Goal: Information Seeking & Learning: Find contact information

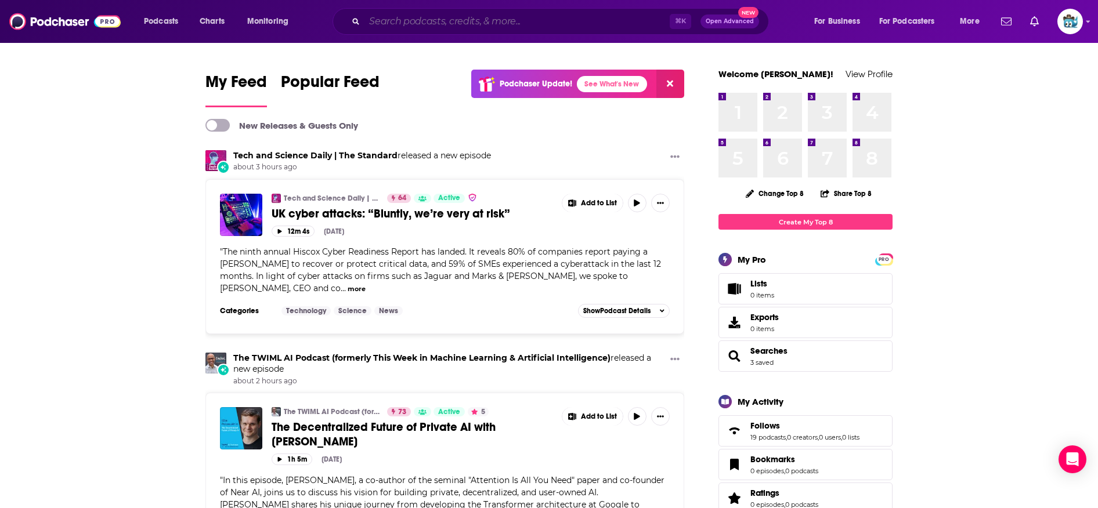
click at [464, 23] on input "Search podcasts, credits, & more..." at bounding box center [516, 21] width 305 height 19
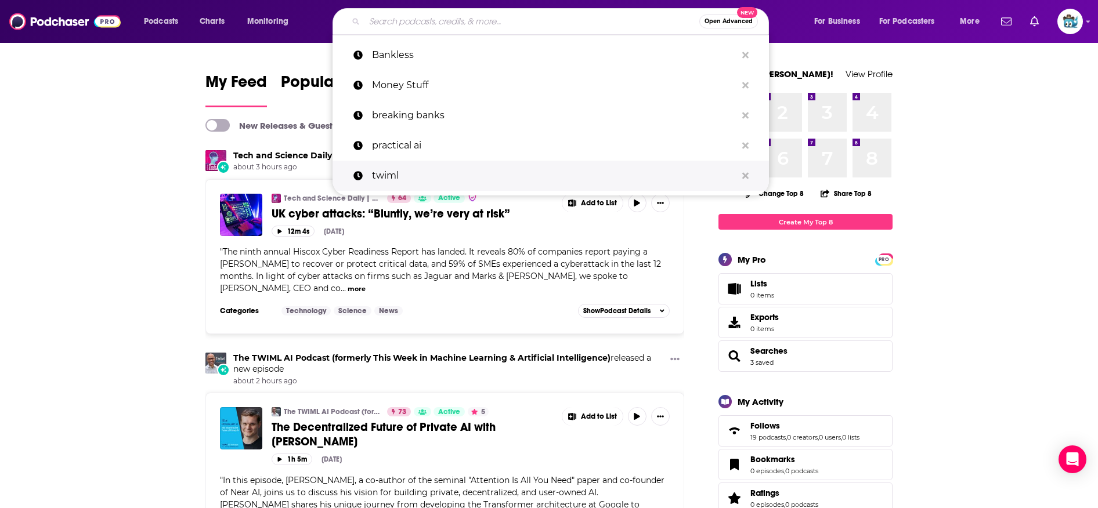
click at [406, 169] on p "twiml" at bounding box center [554, 176] width 364 height 30
type input "twiml"
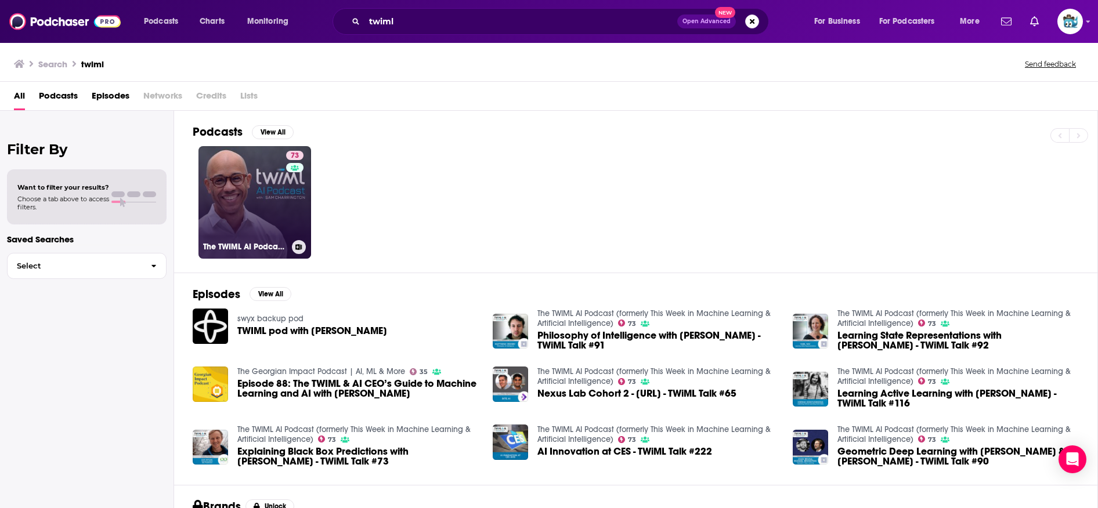
click at [269, 155] on link "73 The TWIML AI Podcast (formerly This Week in Machine Learning & Artificial In…" at bounding box center [254, 202] width 113 height 113
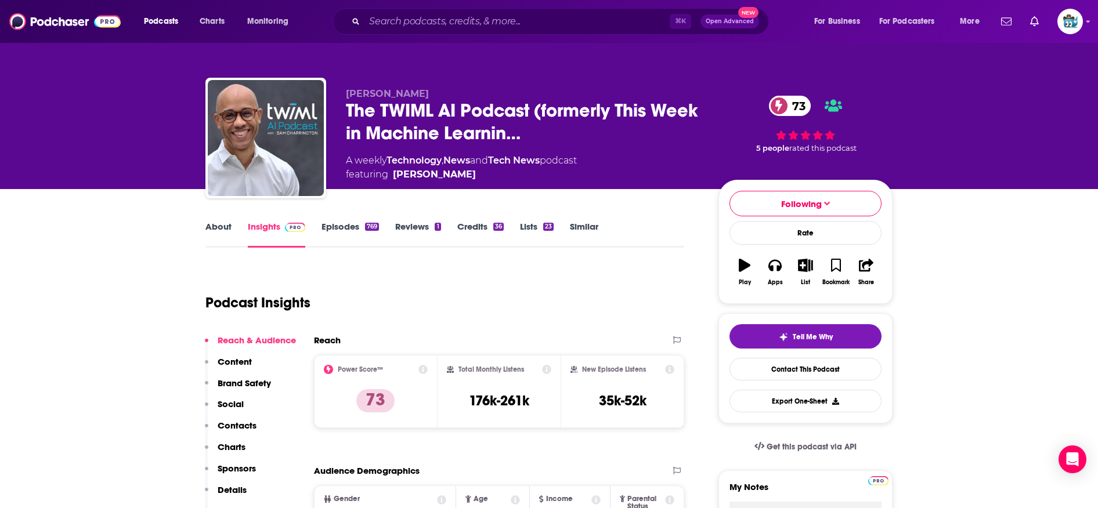
click at [591, 224] on link "Similar" at bounding box center [584, 234] width 28 height 27
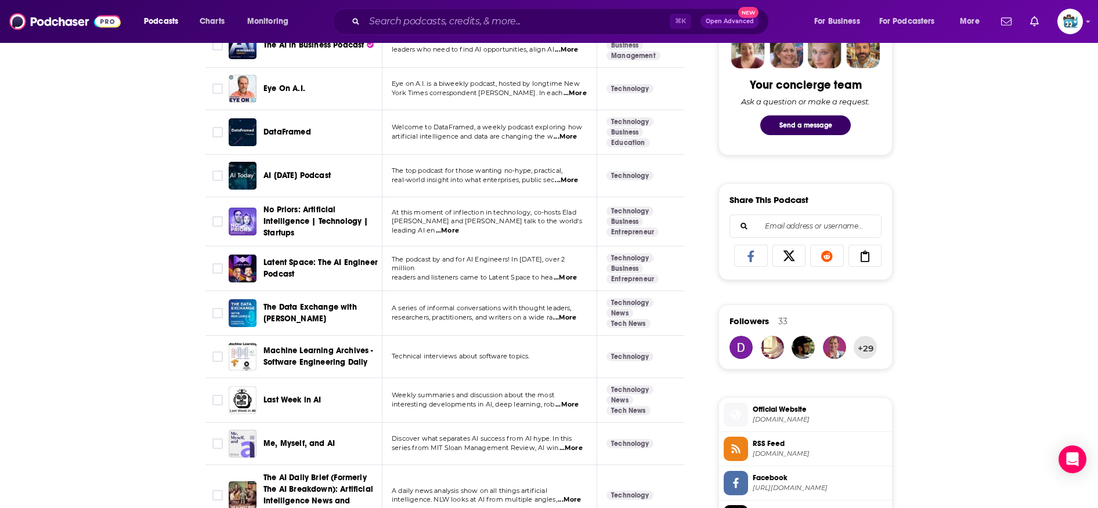
scroll to position [589, 0]
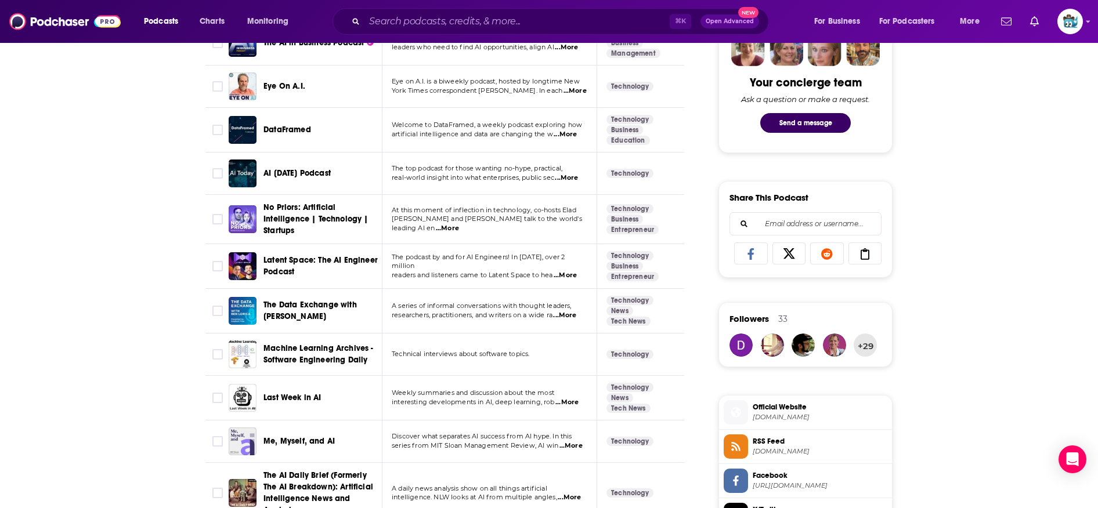
click at [573, 274] on span "...More" at bounding box center [565, 275] width 23 height 9
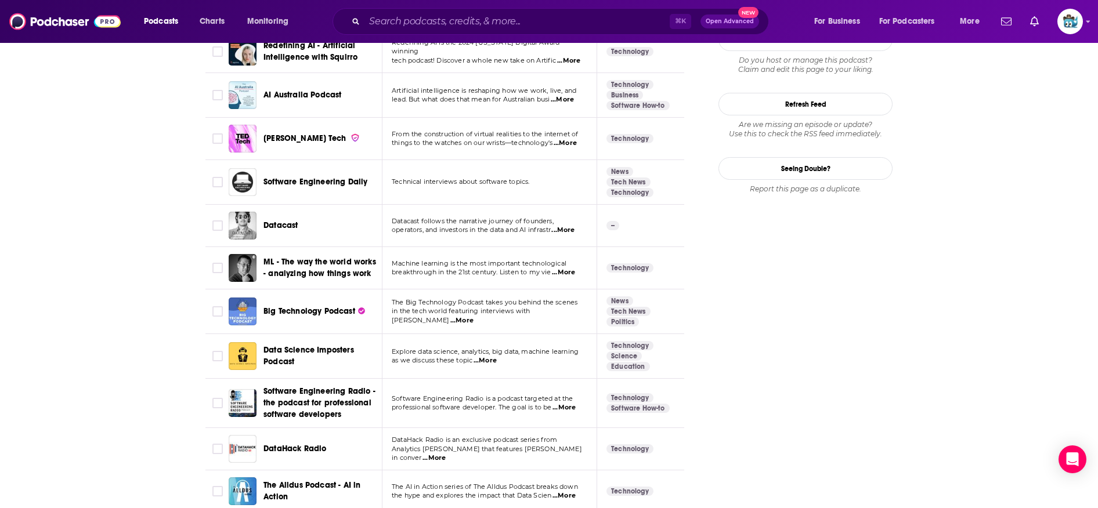
scroll to position [1331, 0]
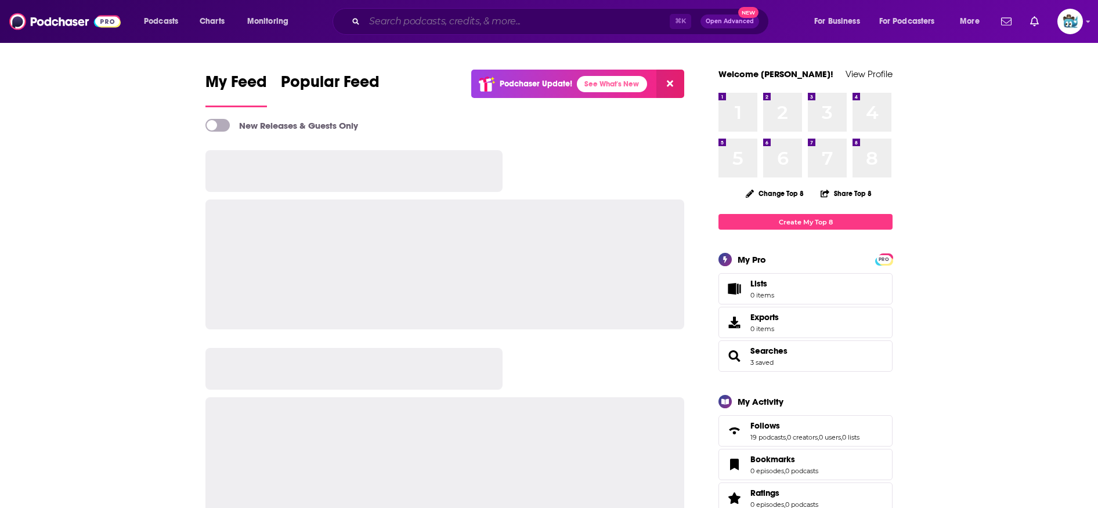
click at [458, 25] on input "Search podcasts, credits, & more..." at bounding box center [516, 21] width 305 height 19
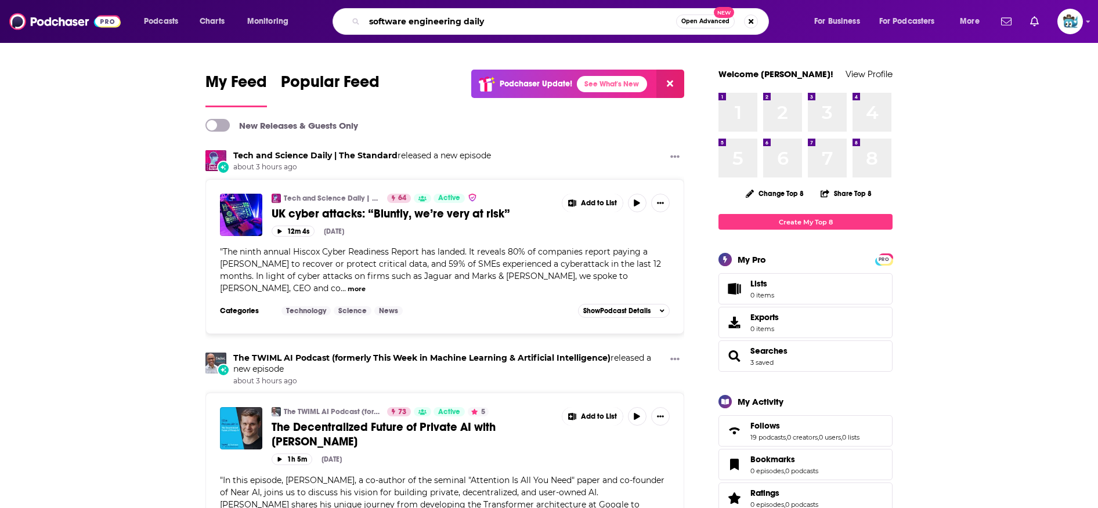
type input "software engineering daily"
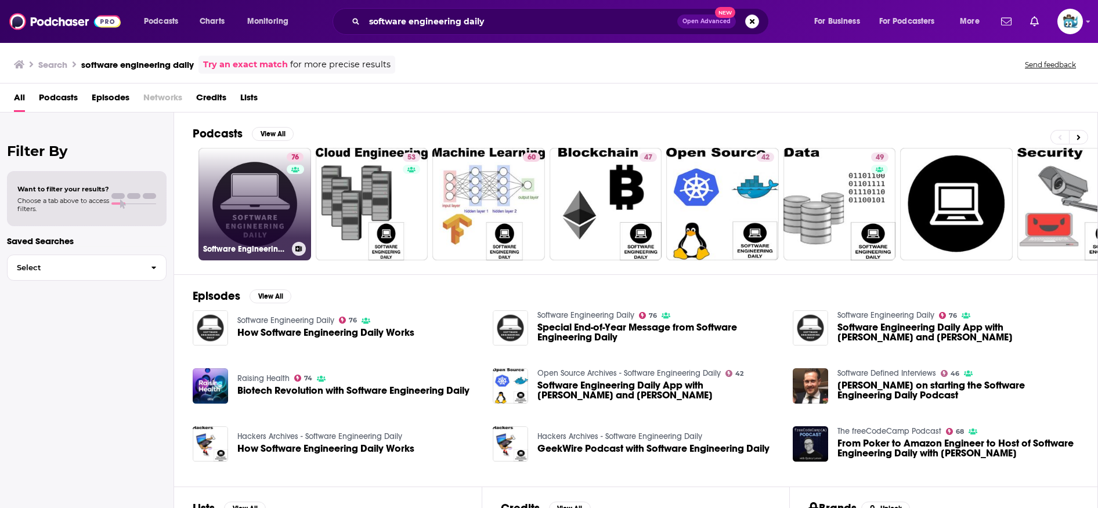
click at [238, 191] on link "76 Software Engineering Daily" at bounding box center [254, 204] width 113 height 113
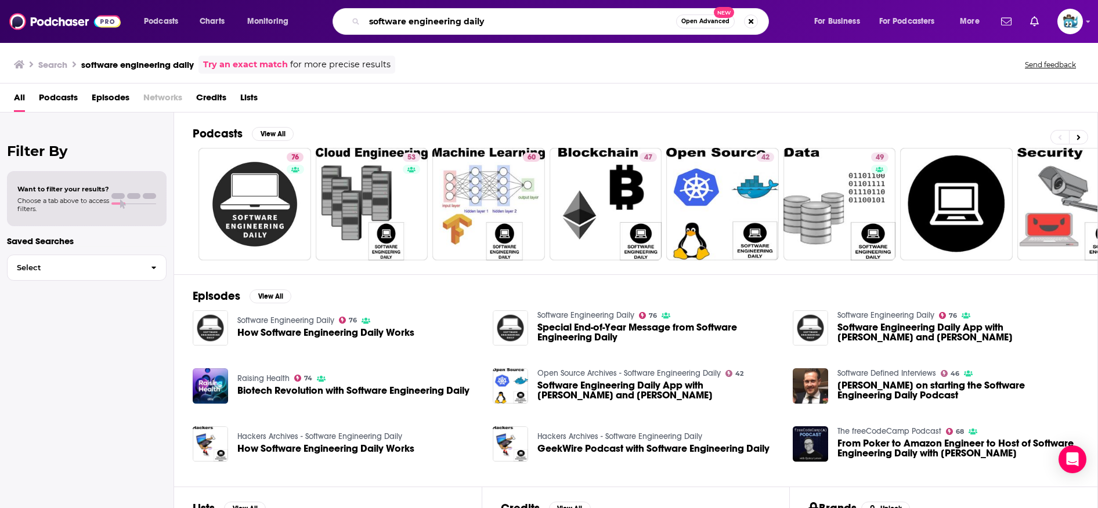
click at [471, 21] on input "software engineering daily" at bounding box center [520, 21] width 312 height 19
type input "AI podcast"
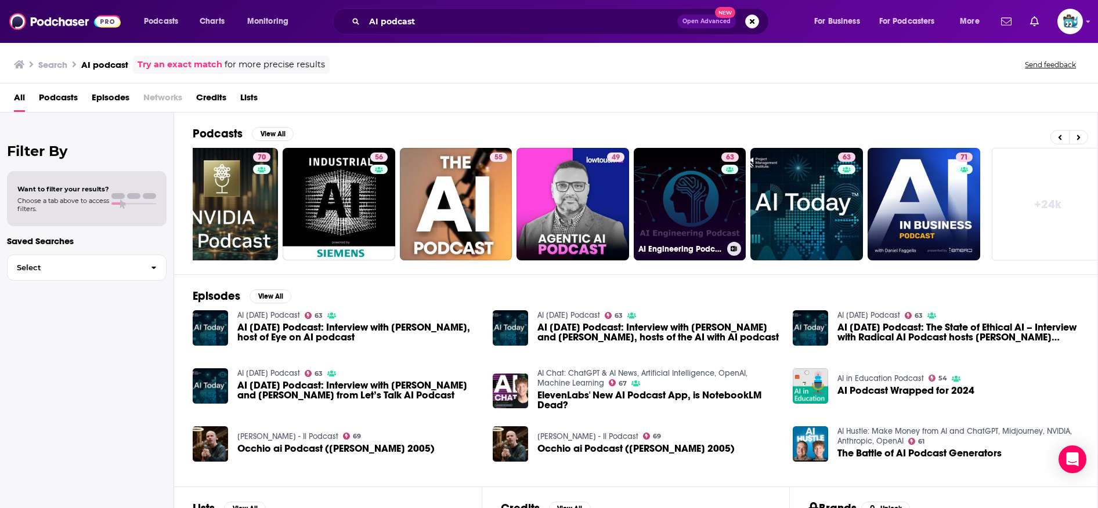
scroll to position [0, 161]
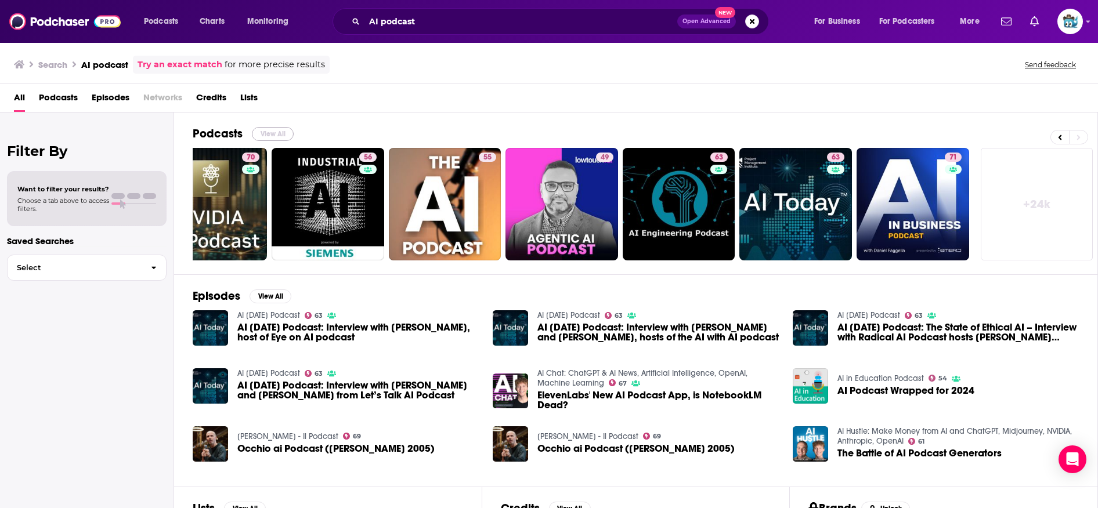
click at [272, 135] on button "View All" at bounding box center [273, 134] width 42 height 14
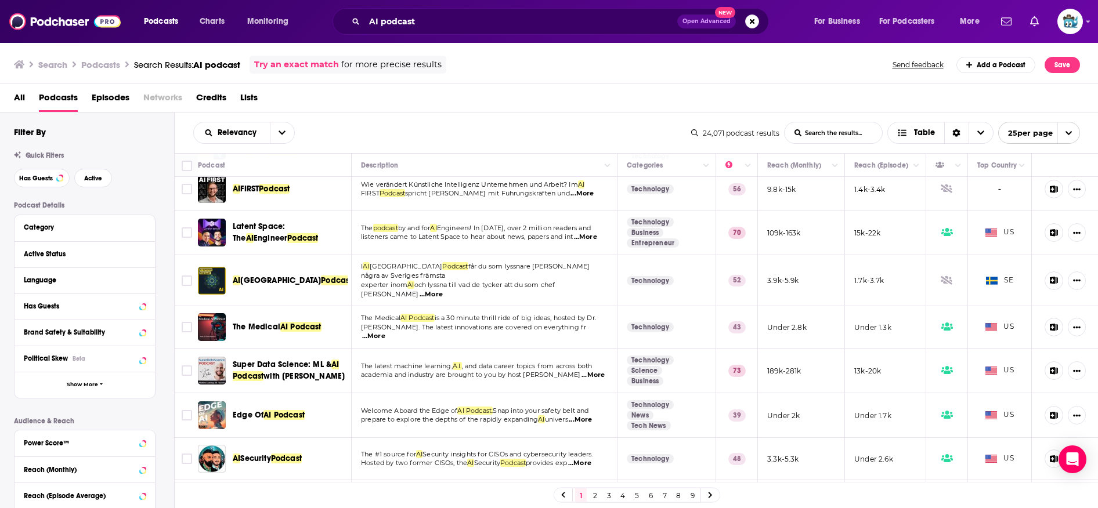
scroll to position [712, 0]
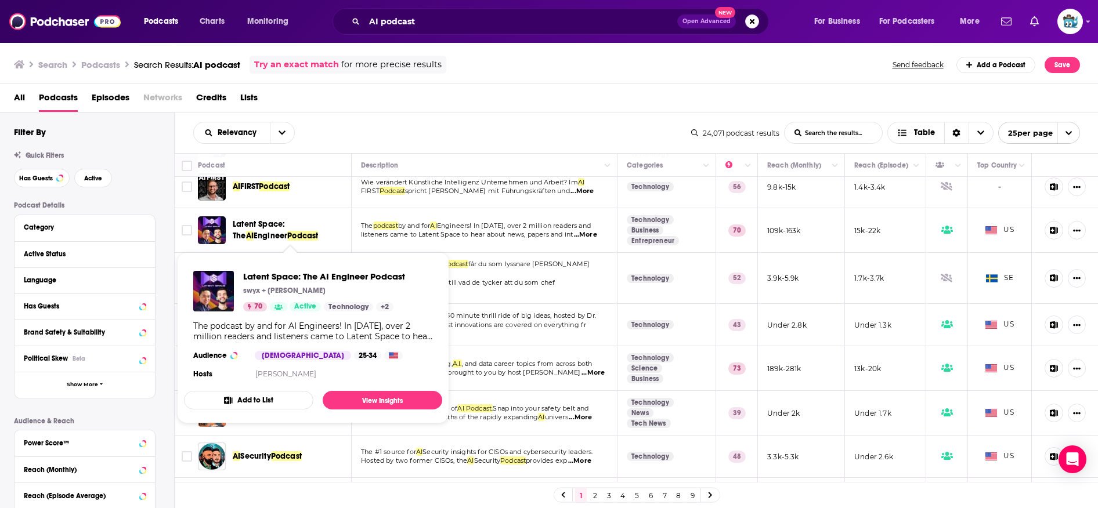
click at [262, 220] on span "Latent Space: The" at bounding box center [259, 229] width 52 height 21
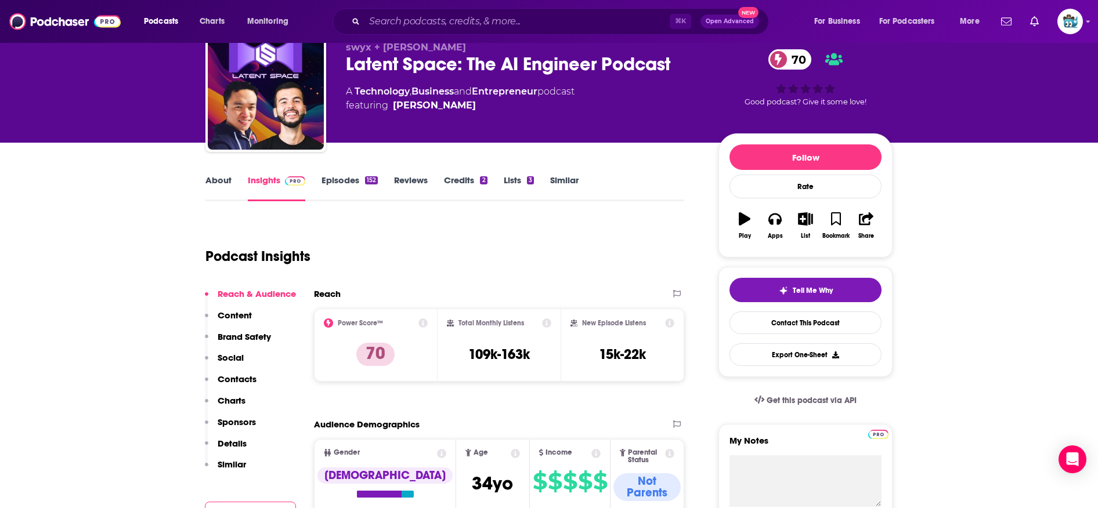
scroll to position [83, 0]
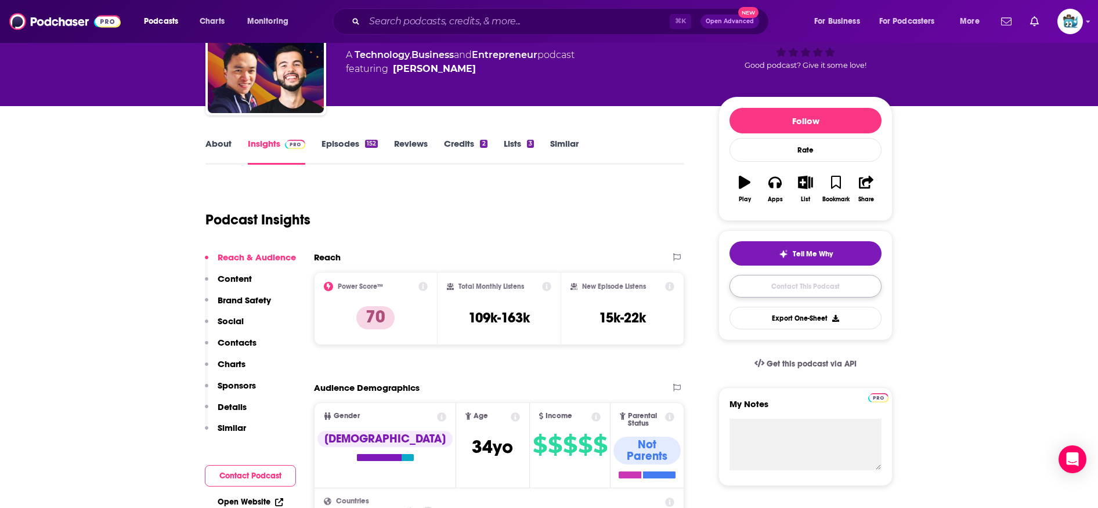
click at [811, 285] on link "Contact This Podcast" at bounding box center [805, 286] width 152 height 23
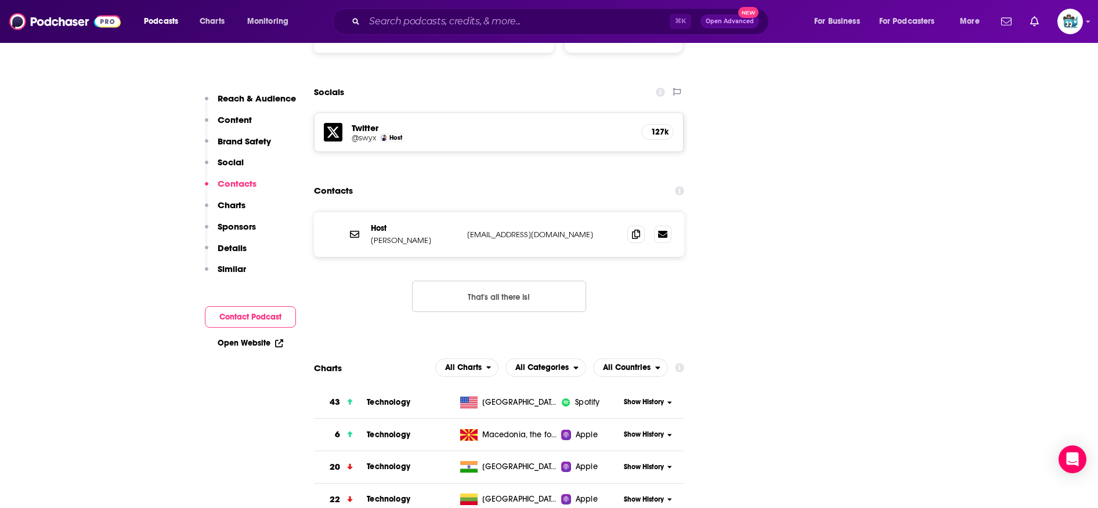
scroll to position [1267, 0]
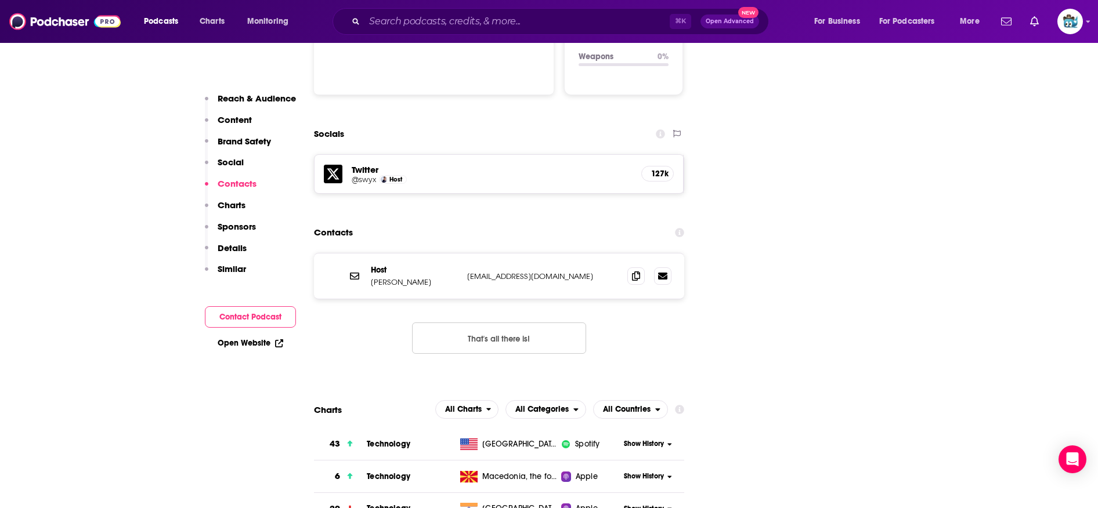
click at [466, 323] on button "That's all there is!" at bounding box center [499, 338] width 174 height 31
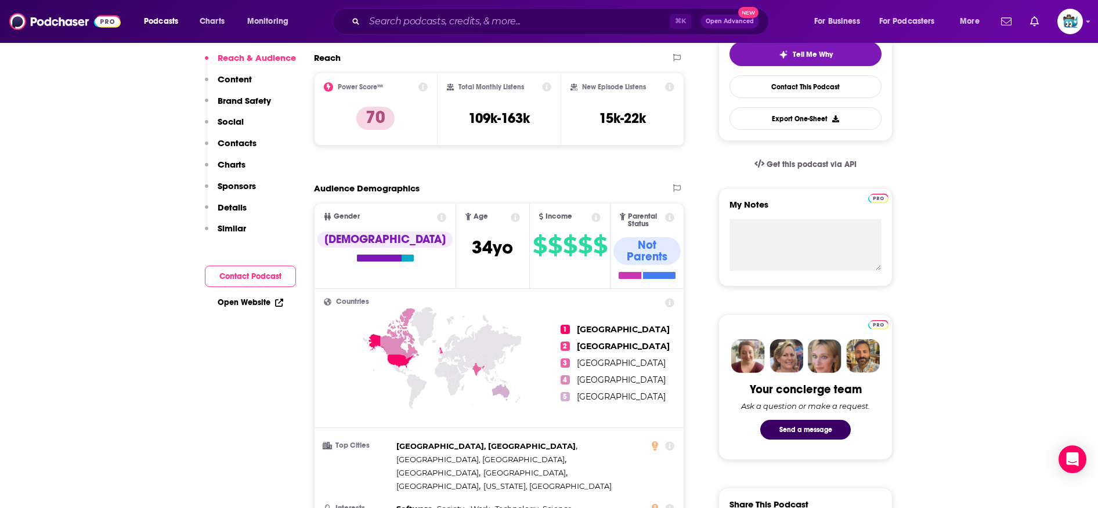
scroll to position [0, 0]
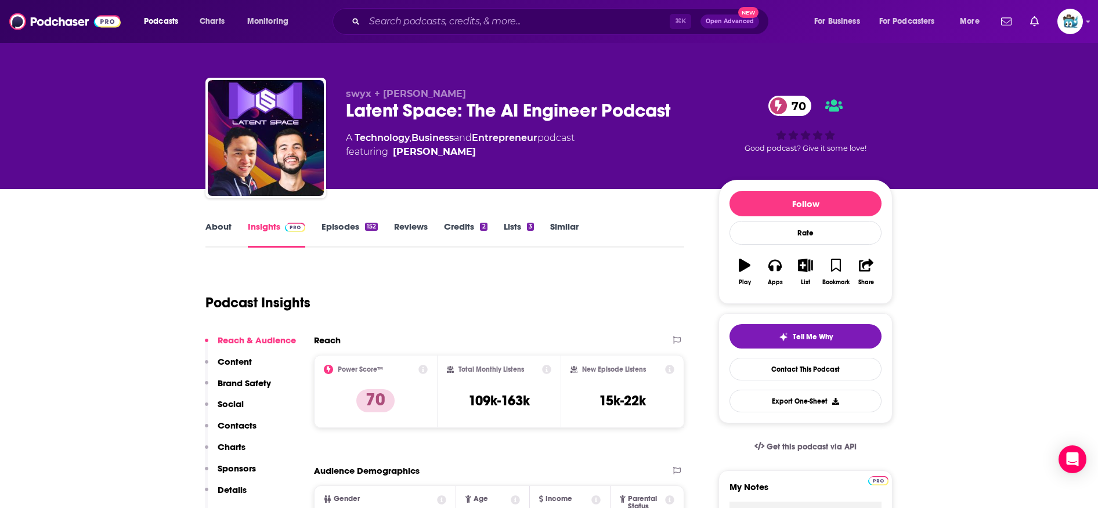
click at [569, 228] on link "Similar" at bounding box center [564, 234] width 28 height 27
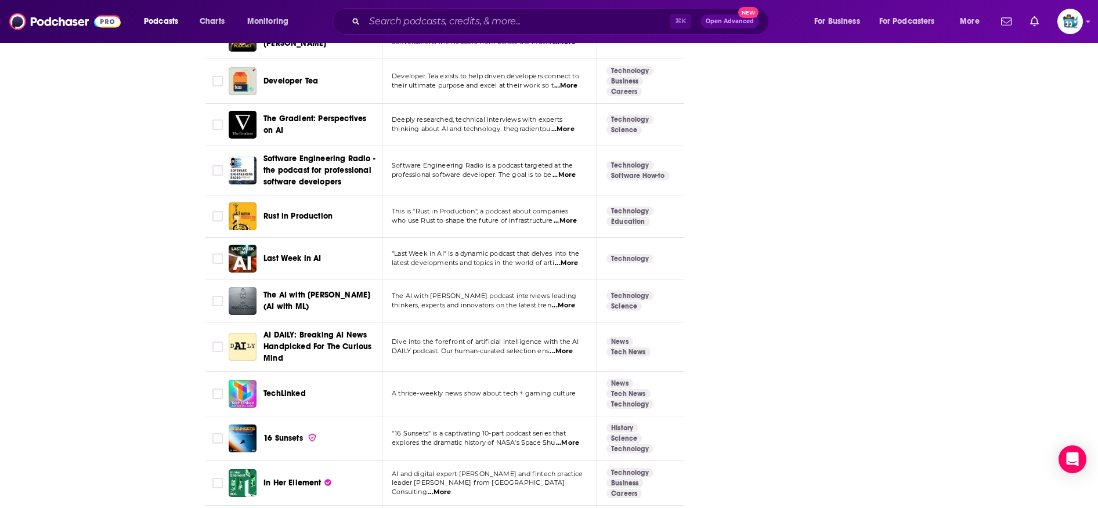
scroll to position [4260, 0]
